Goal: Find specific page/section: Find specific page/section

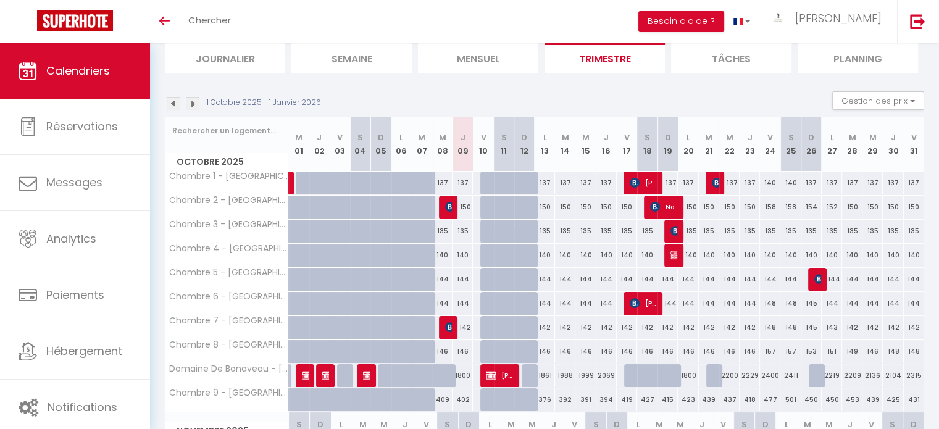
scroll to position [138, 0]
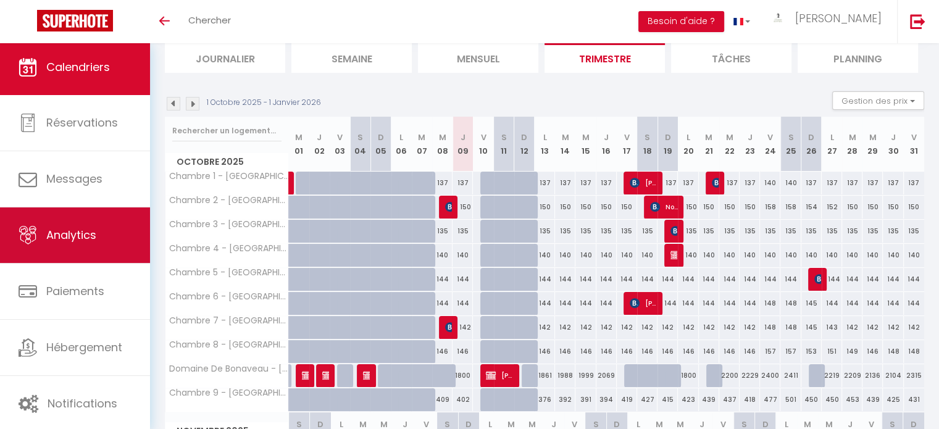
click at [101, 248] on link "Analytics" at bounding box center [75, 235] width 150 height 56
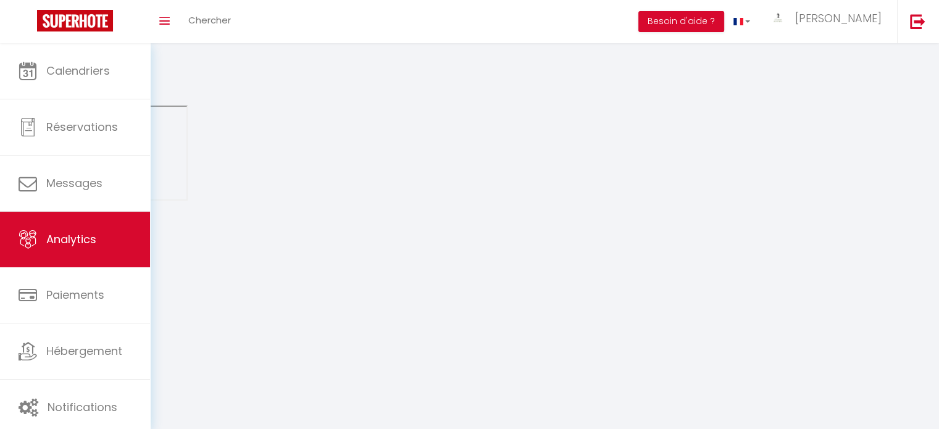
select select "2025"
select select "10"
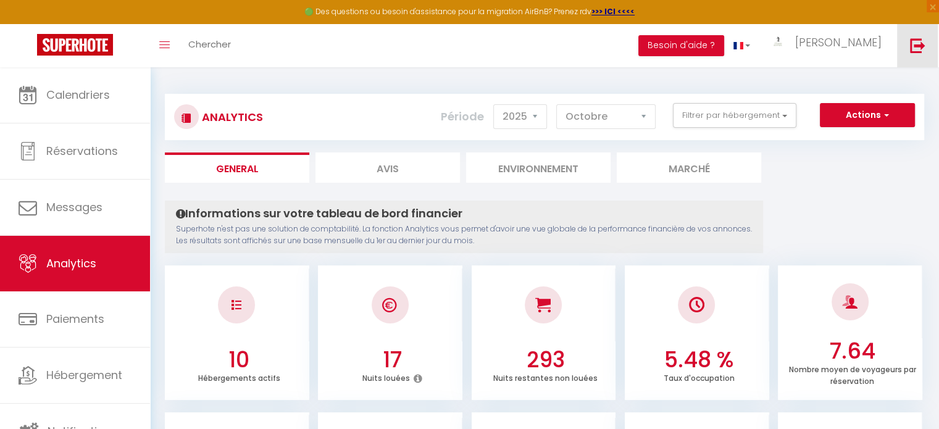
click at [915, 43] on img at bounding box center [917, 45] width 15 height 15
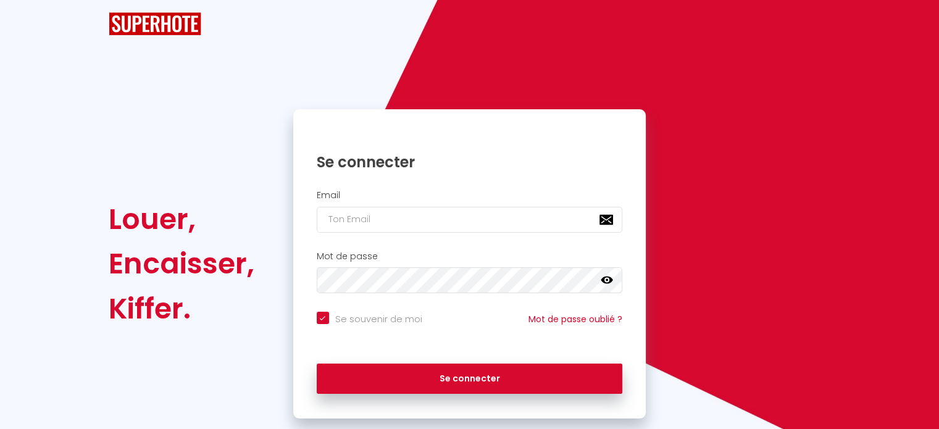
checkbox input "true"
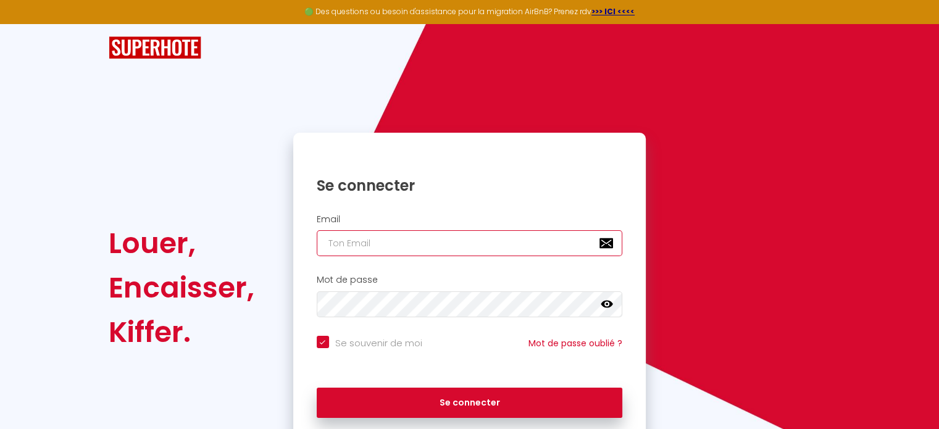
type input "[EMAIL_ADDRESS][DOMAIN_NAME]"
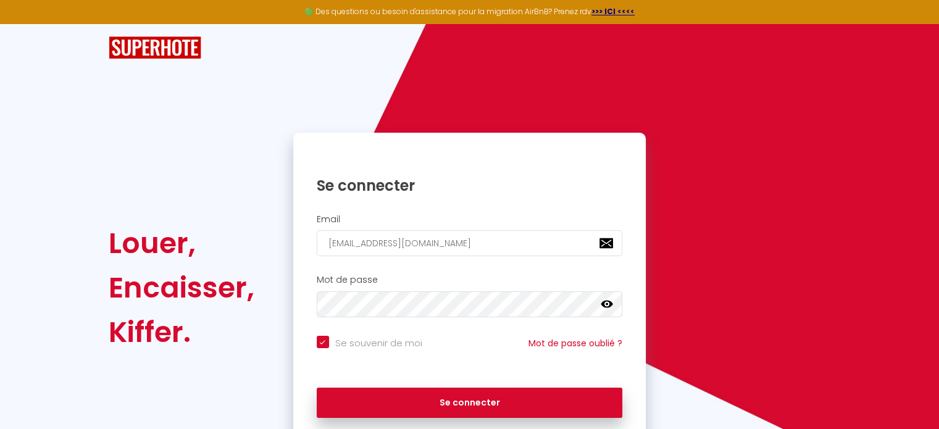
checkbox input "true"
